Goal: Information Seeking & Learning: Learn about a topic

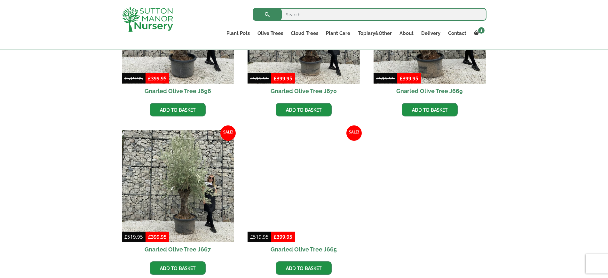
scroll to position [480, 0]
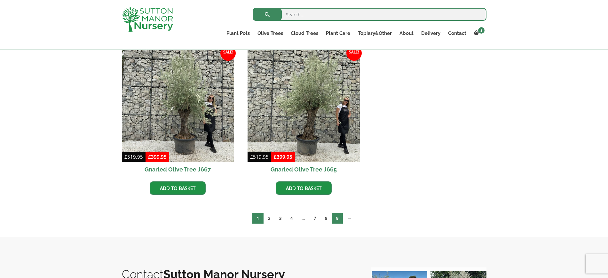
click at [340, 218] on link "9" at bounding box center [337, 218] width 11 height 11
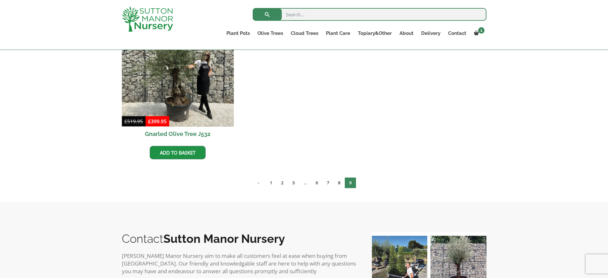
scroll to position [200, 0]
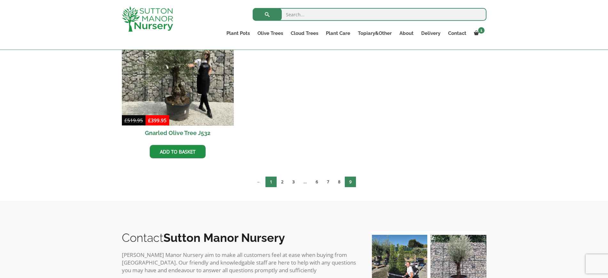
click at [265, 182] on link "1" at bounding box center [270, 182] width 11 height 11
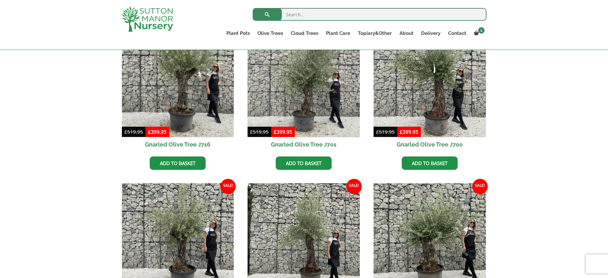
scroll to position [228, 0]
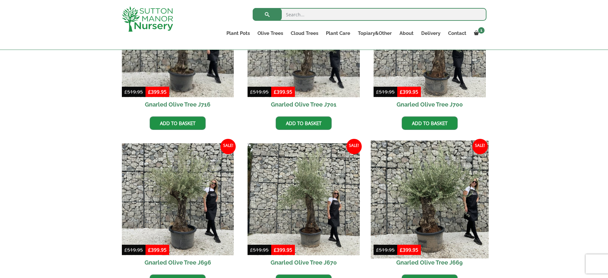
click at [434, 194] on img at bounding box center [430, 199] width 118 height 118
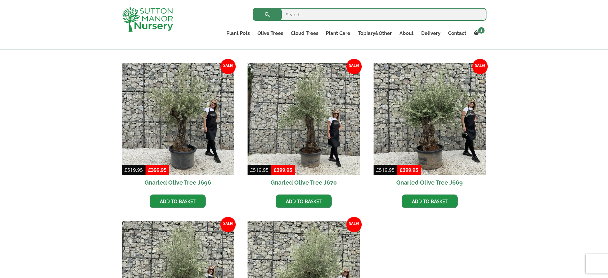
scroll to position [268, 0]
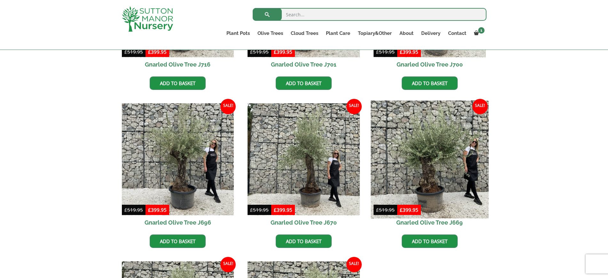
click at [411, 129] on img at bounding box center [430, 159] width 118 height 118
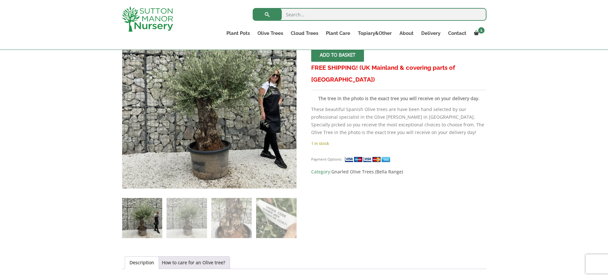
scroll to position [120, 0]
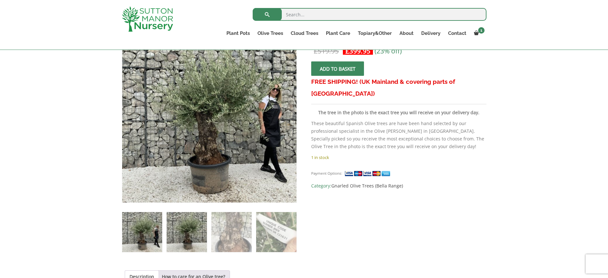
click at [185, 232] on img at bounding box center [187, 232] width 40 height 40
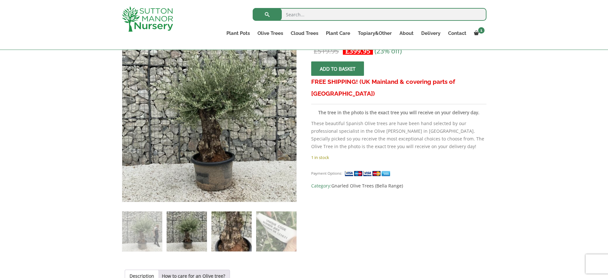
click at [221, 230] on img at bounding box center [231, 231] width 40 height 40
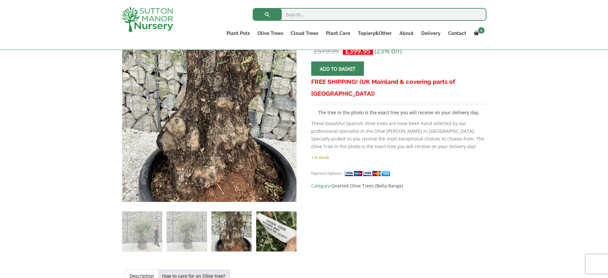
click at [274, 228] on img at bounding box center [276, 231] width 40 height 40
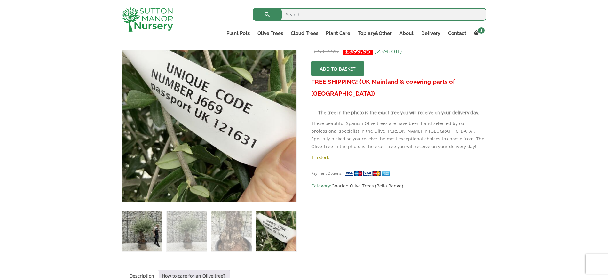
click at [149, 248] on img at bounding box center [142, 231] width 40 height 40
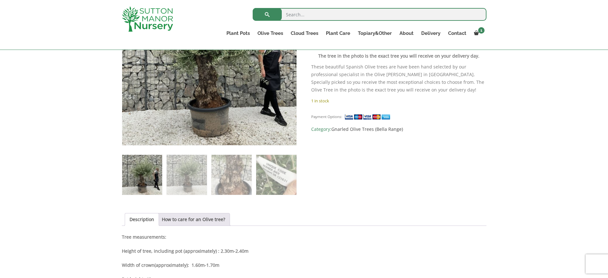
scroll to position [240, 0]
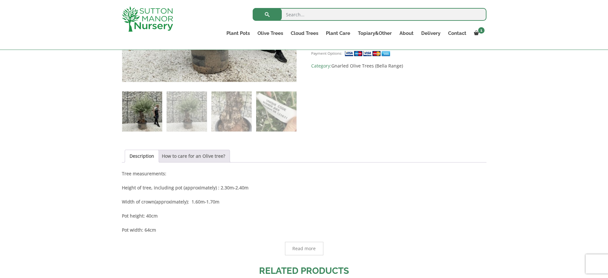
click at [214, 159] on link "How to care for an Olive tree?" at bounding box center [193, 156] width 63 height 12
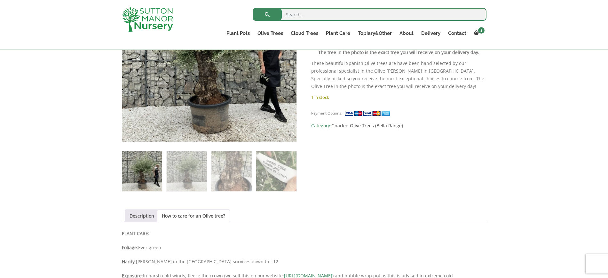
scroll to position [160, 0]
